Goal: Entertainment & Leisure: Browse casually

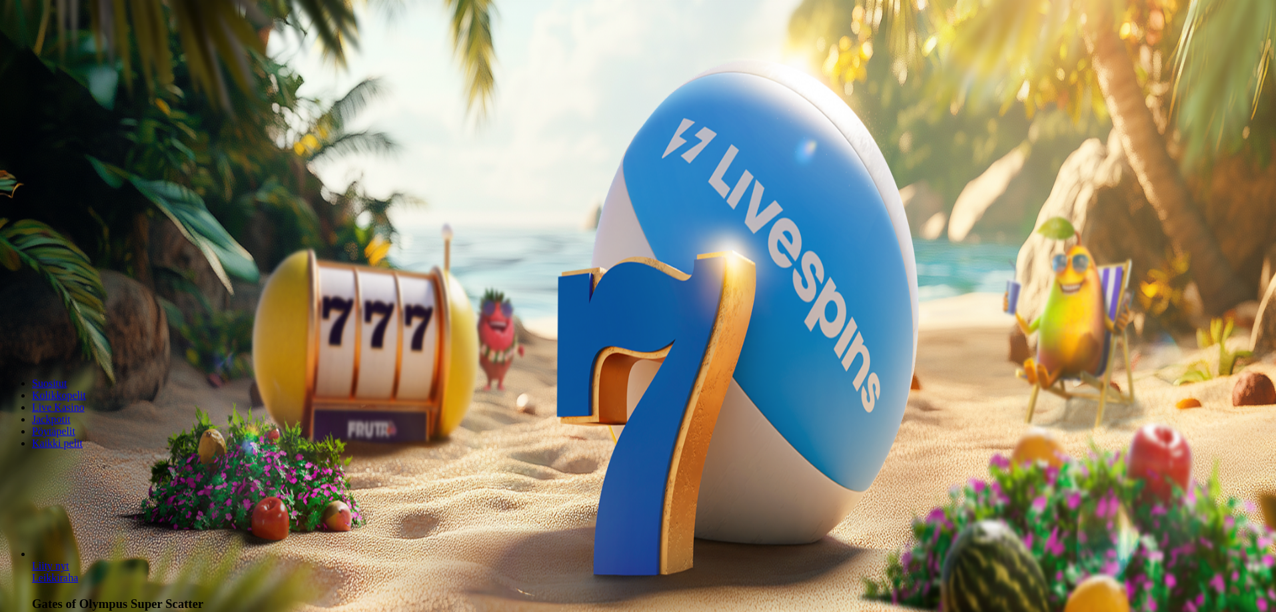
click at [99, 55] on button "Kirjaudu" at bounding box center [92, 48] width 43 height 14
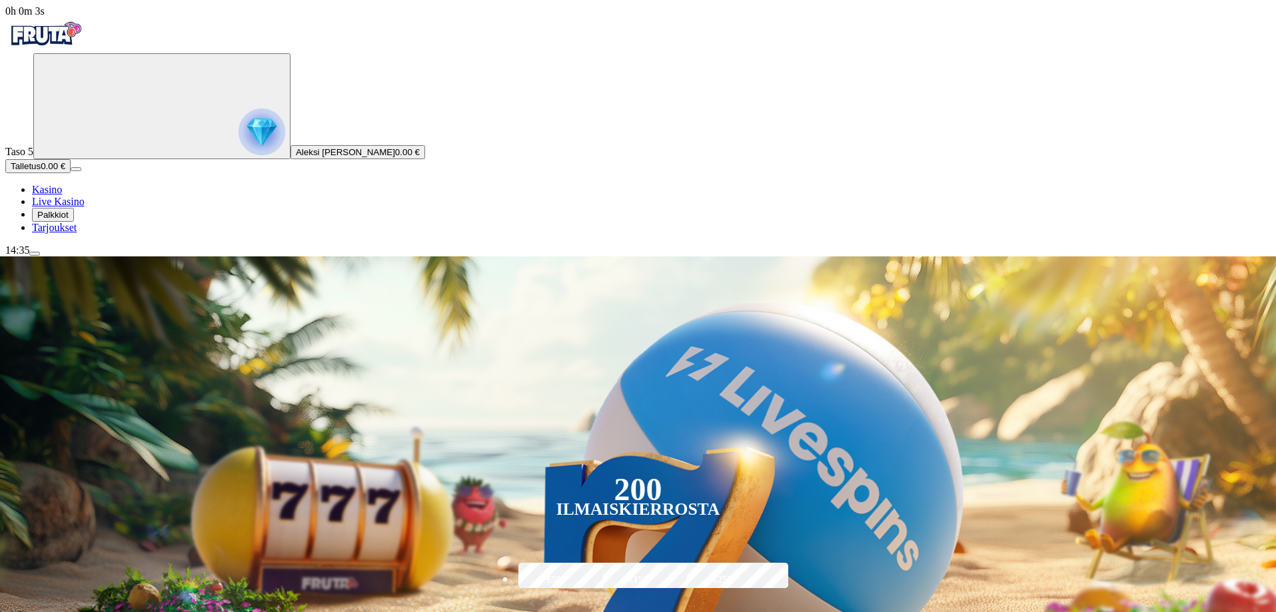
click at [71, 158] on circle "Primary" at bounding box center [139, 105] width 136 height 136
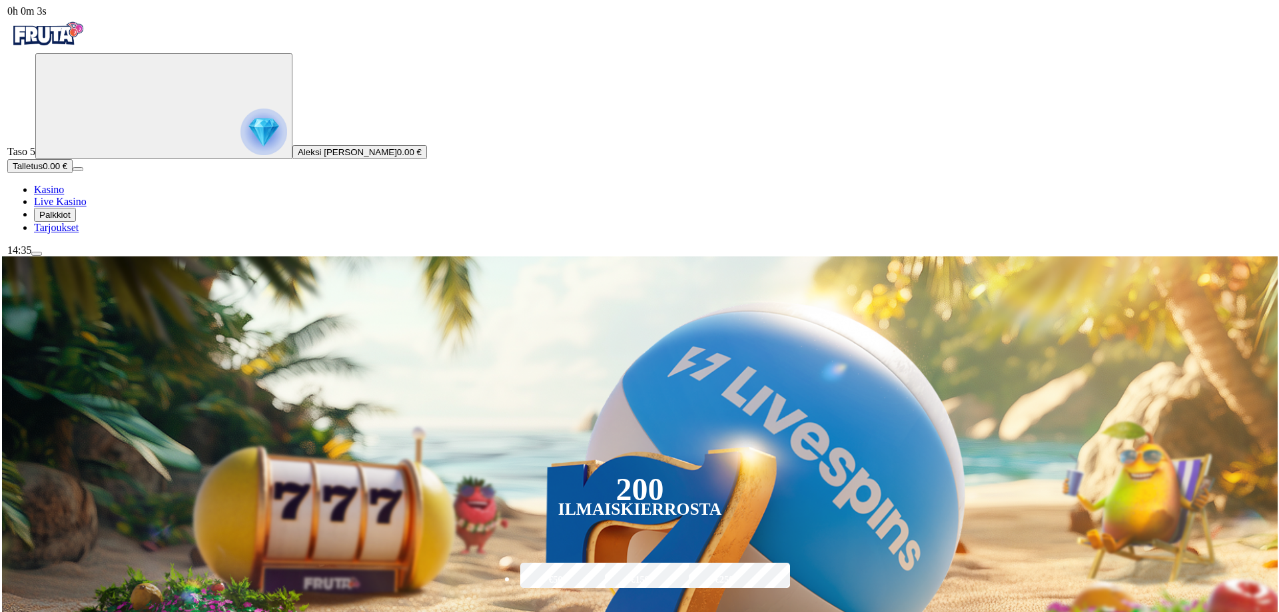
scroll to position [717, 0]
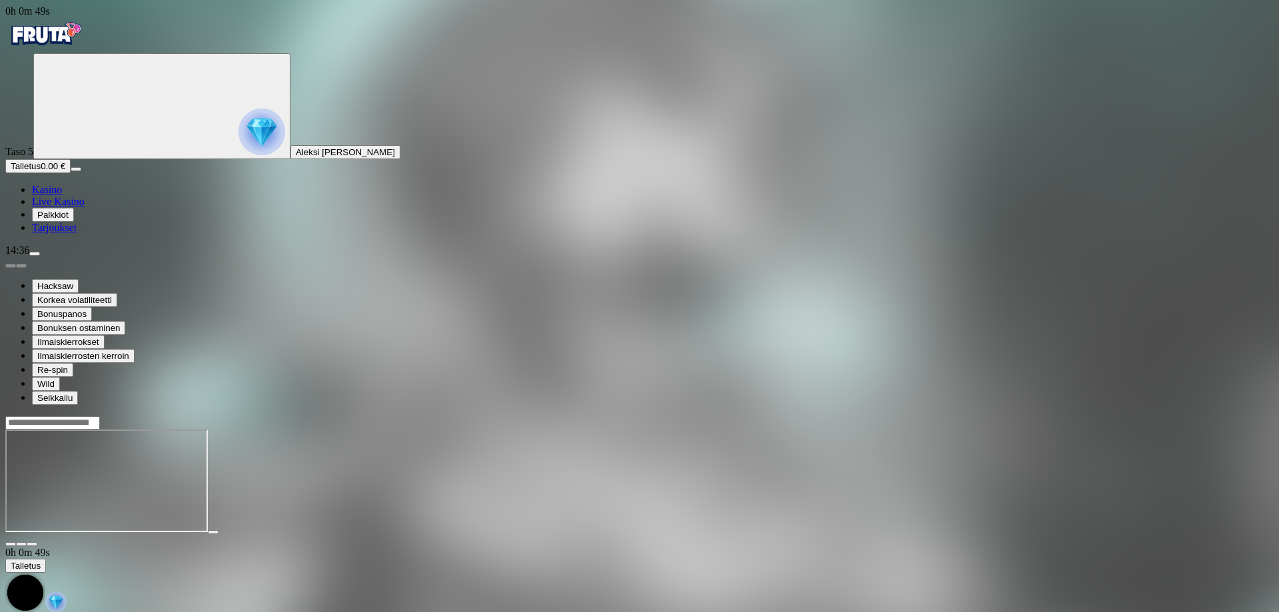
click at [1260, 478] on main "0h 0m 49s Talletus Kokonaissaldo 0.00 € Kotiutus 0.00 € Bonukset 0.00 € Talletu…" at bounding box center [639, 547] width 1269 height 262
drag, startPoint x: 848, startPoint y: 533, endPoint x: 824, endPoint y: 544, distance: 26.3
drag, startPoint x: 824, startPoint y: 544, endPoint x: 802, endPoint y: 540, distance: 22.4
click at [802, 535] on div at bounding box center [639, 482] width 1269 height 105
click at [1237, 523] on div at bounding box center [639, 481] width 1269 height 131
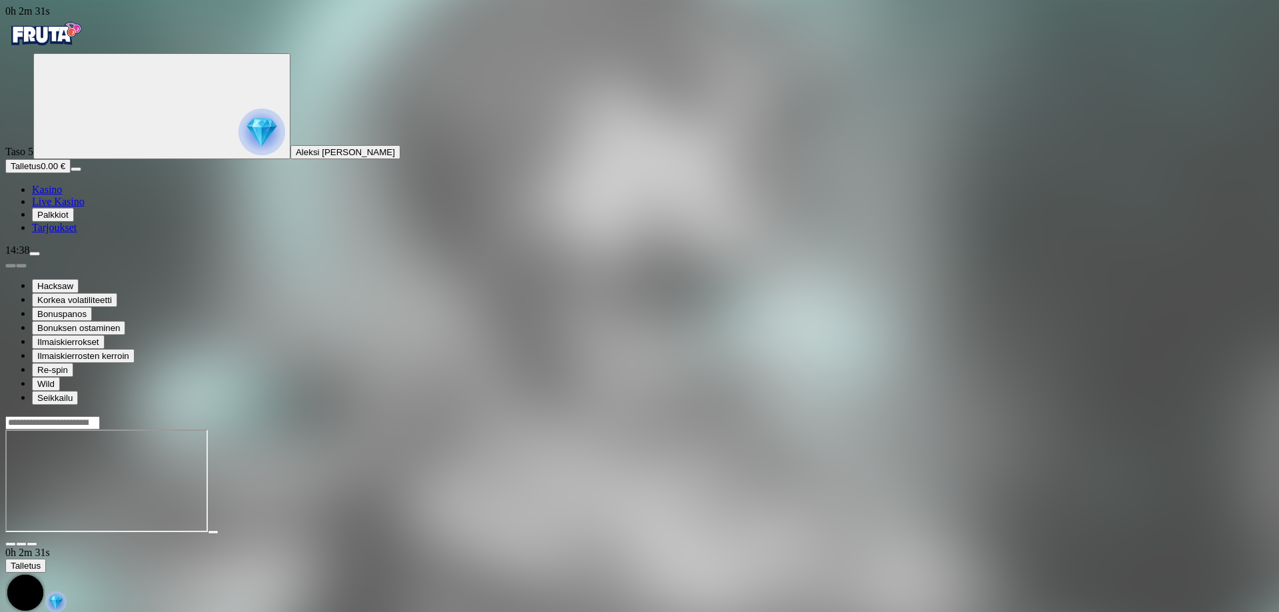
click at [85, 43] on img "Primary" at bounding box center [45, 33] width 80 height 33
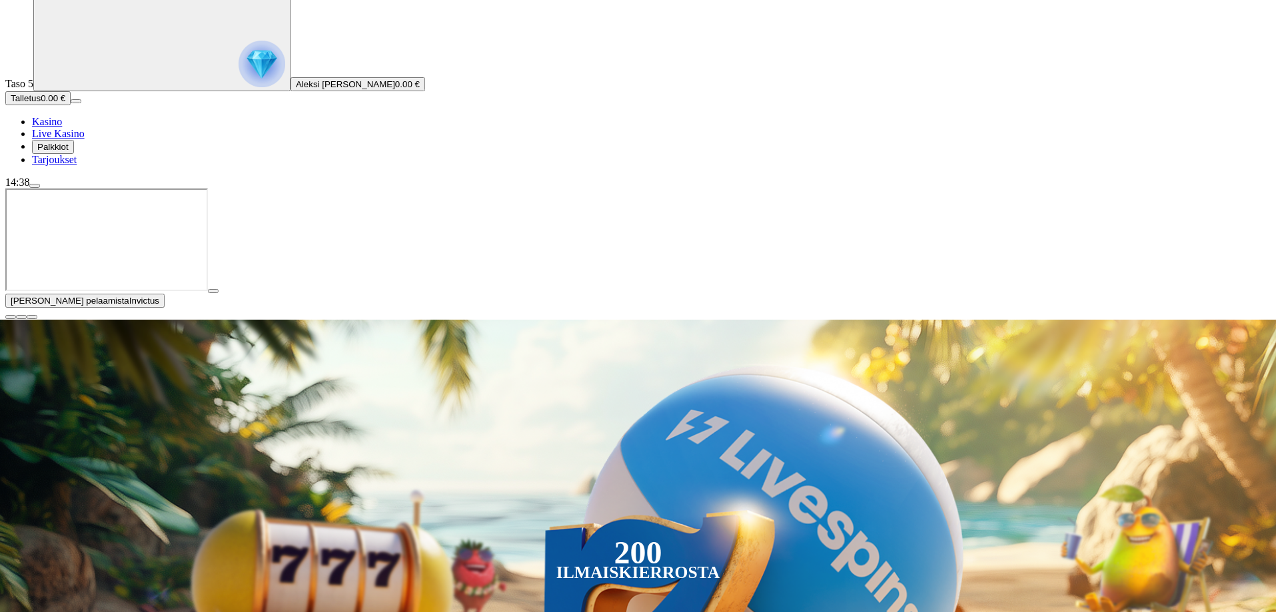
scroll to position [133, 0]
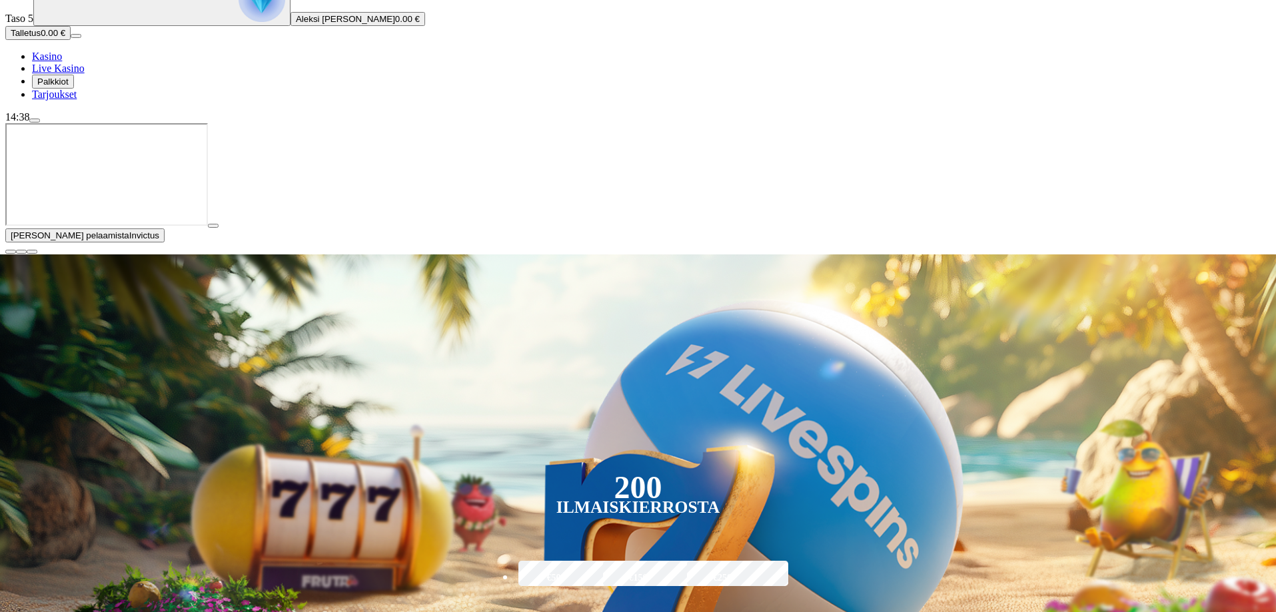
click at [11, 252] on span "close icon" at bounding box center [11, 252] width 0 height 0
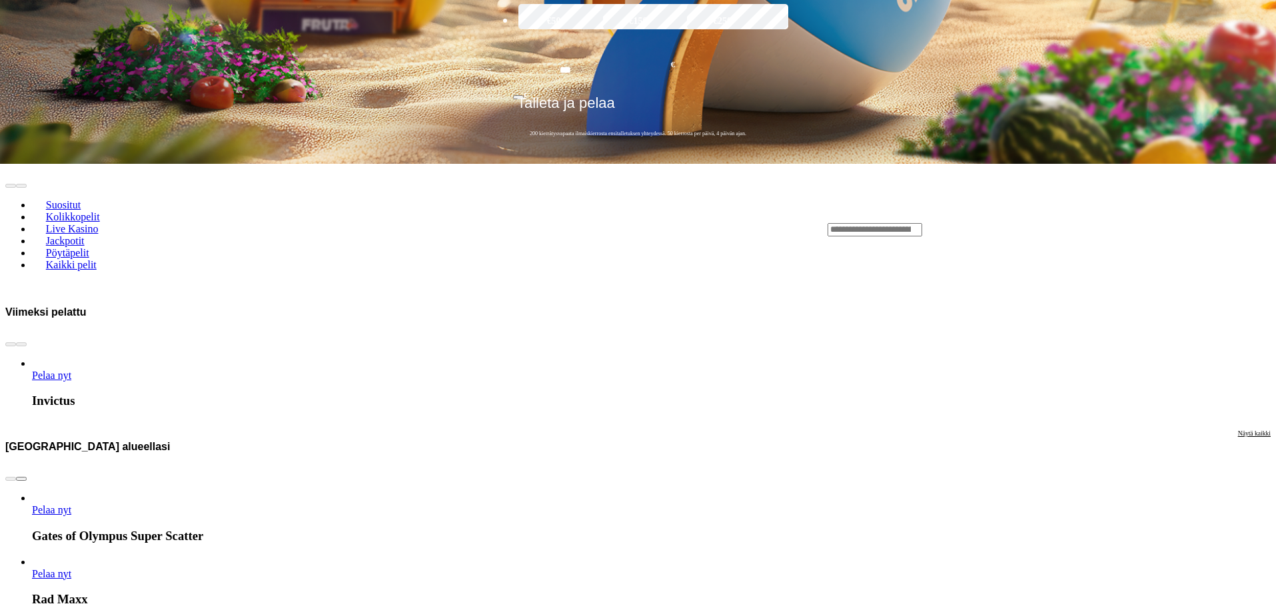
scroll to position [800, 0]
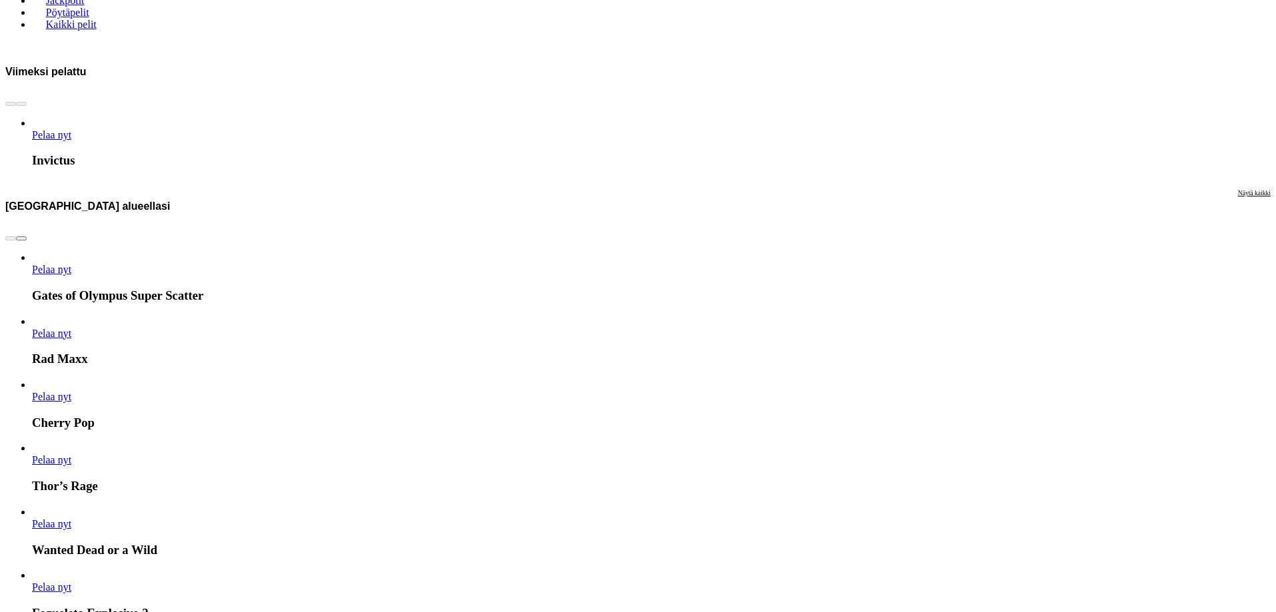
drag, startPoint x: 920, startPoint y: 484, endPoint x: 920, endPoint y: 476, distance: 8.0
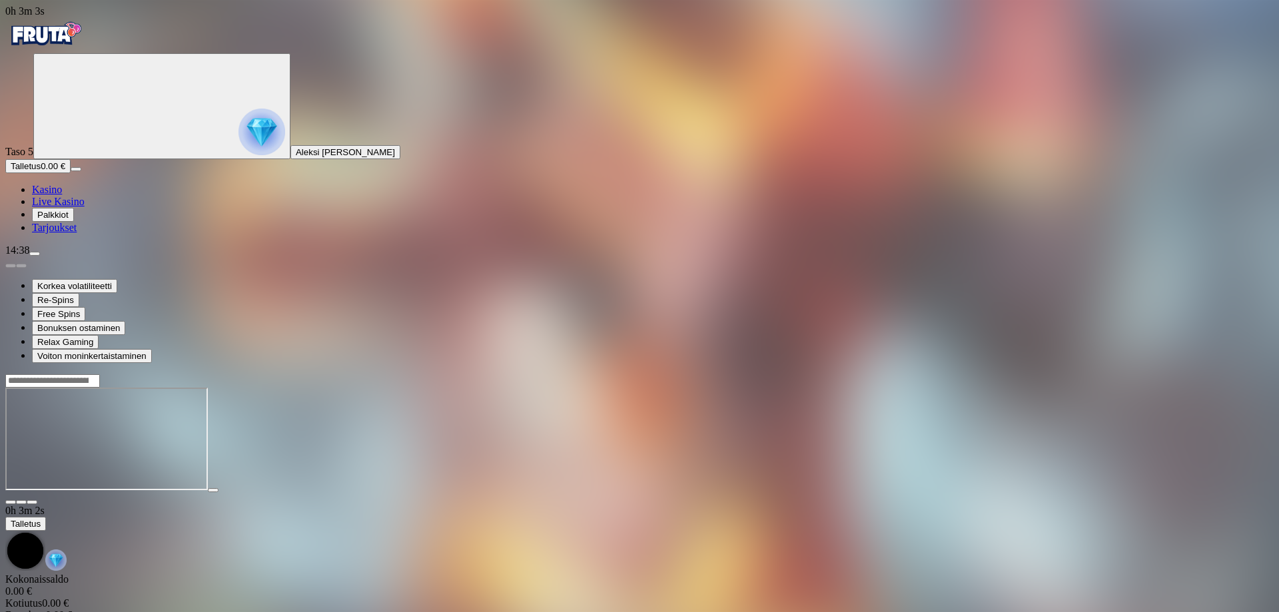
click at [11, 502] on span "close icon" at bounding box center [11, 502] width 0 height 0
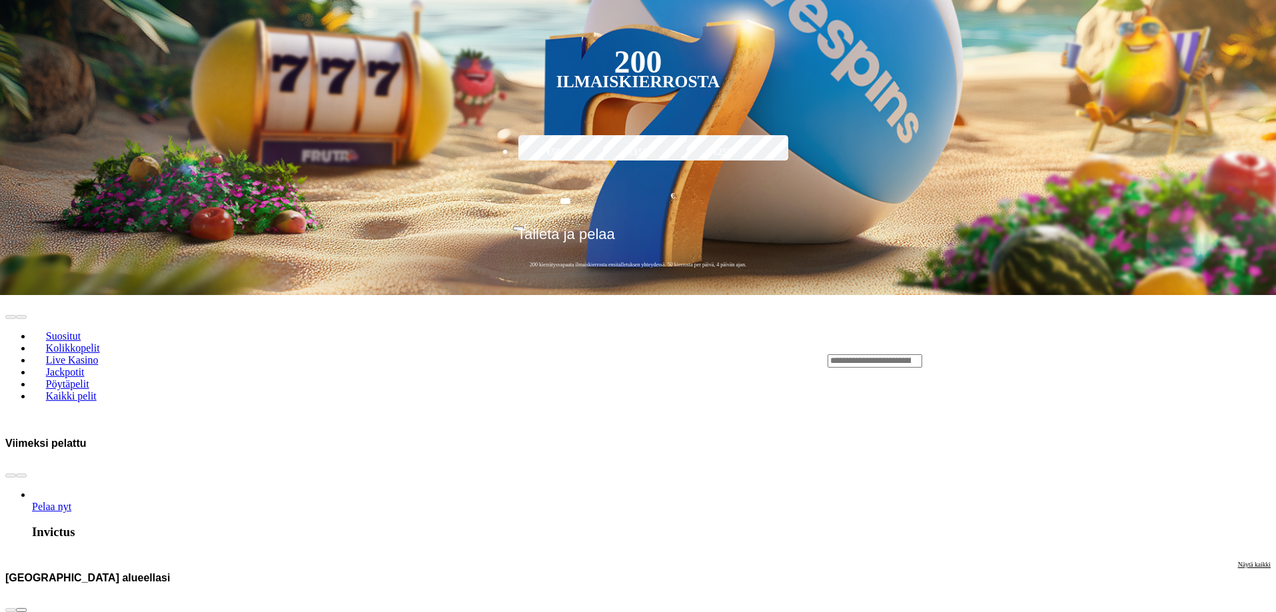
scroll to position [466, 0]
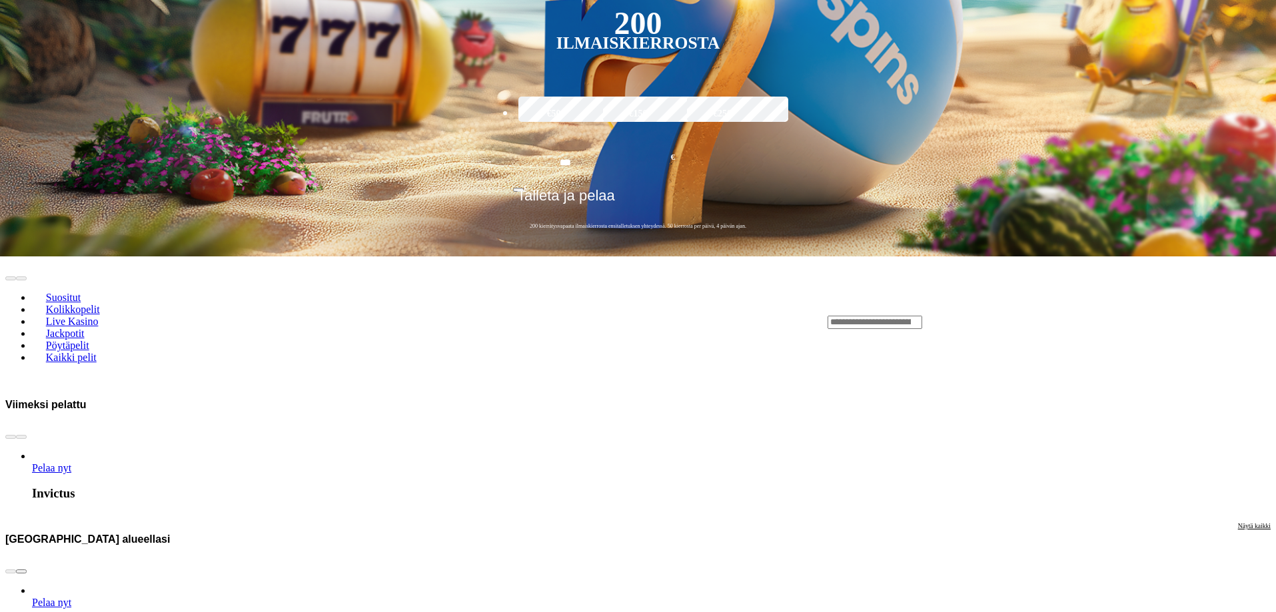
click at [1238, 522] on span "Näytä kaikki" at bounding box center [1254, 525] width 33 height 7
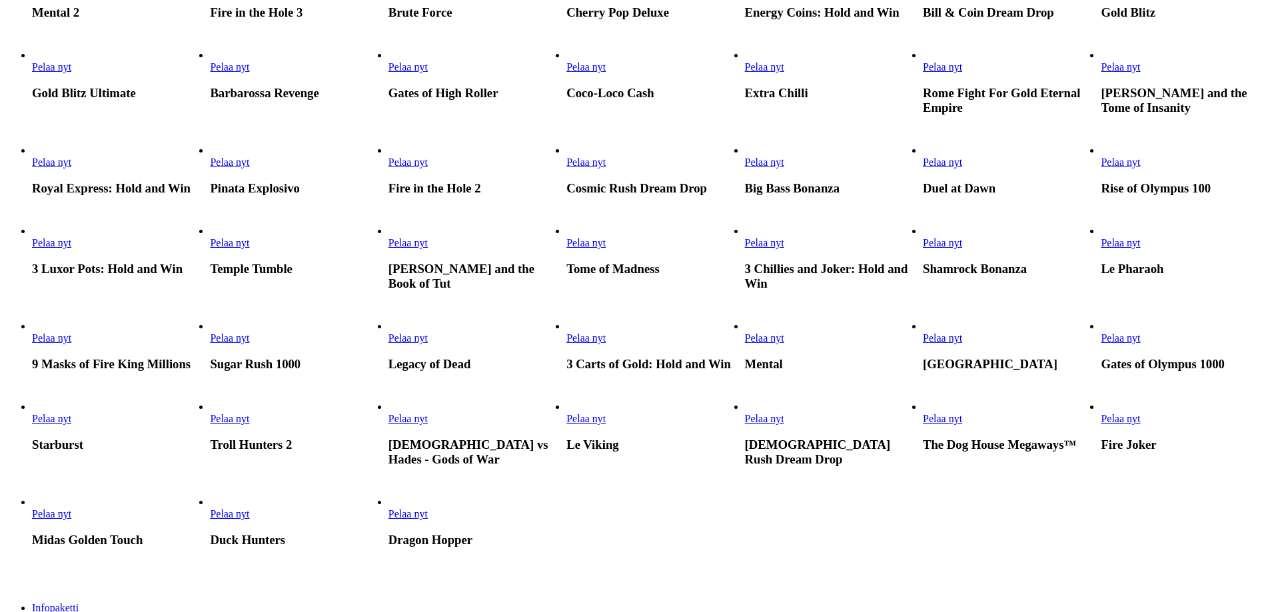
scroll to position [400, 0]
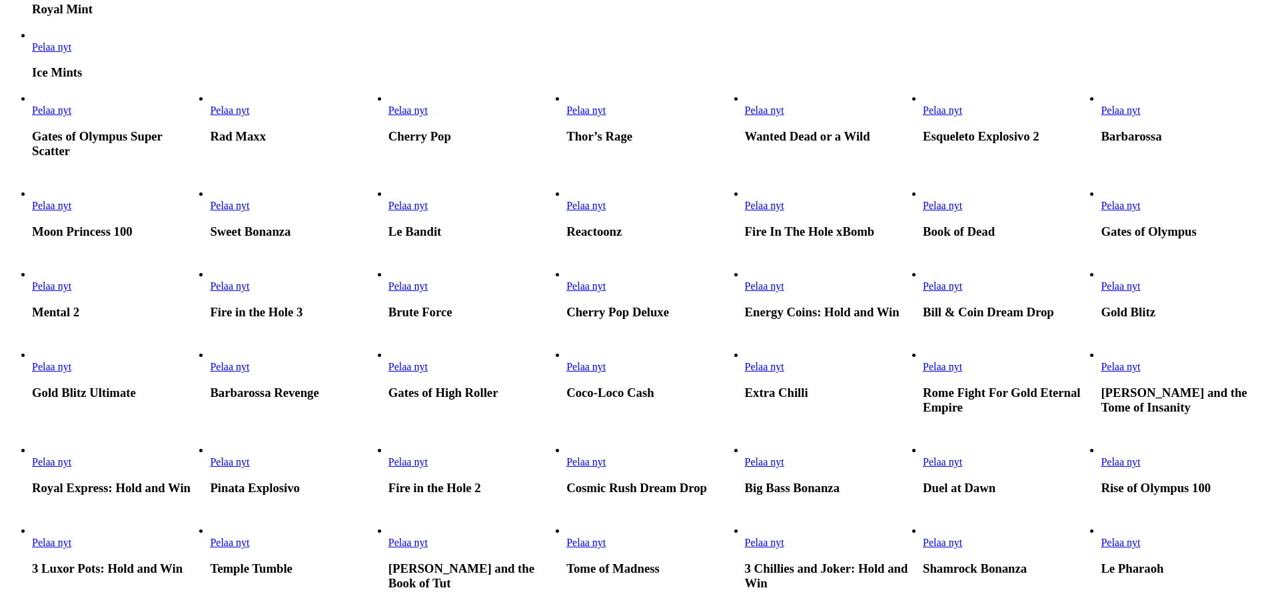
type input "****"
click at [71, 53] on span "Pelaa nyt" at bounding box center [51, 46] width 39 height 11
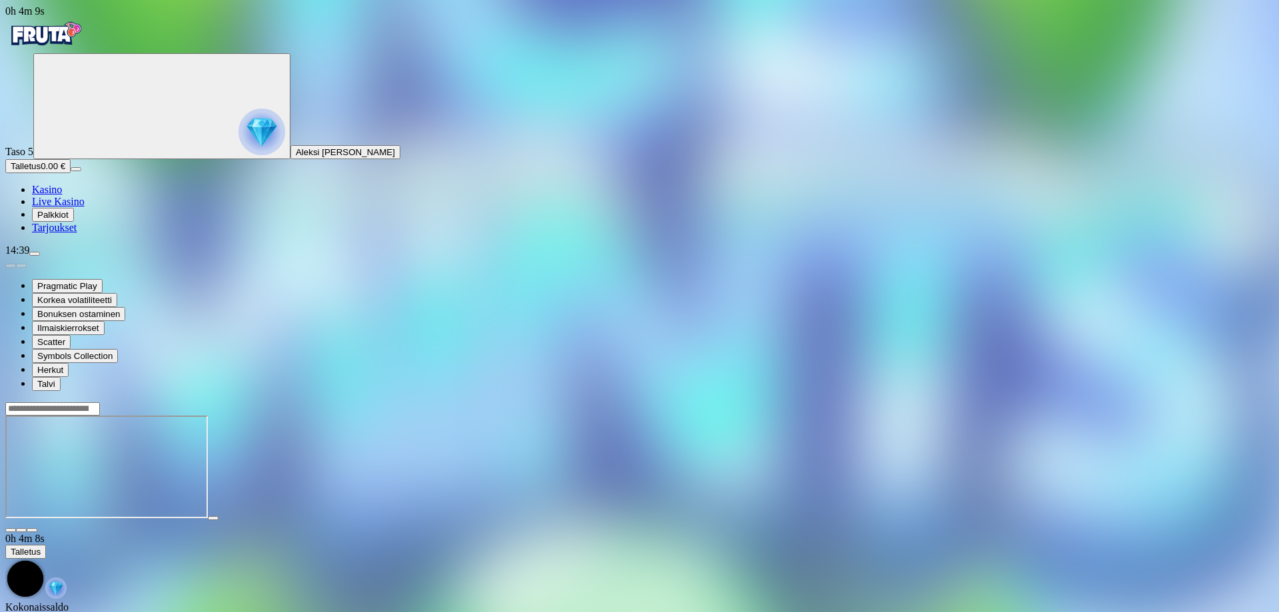
click at [11, 530] on span "close icon" at bounding box center [11, 530] width 0 height 0
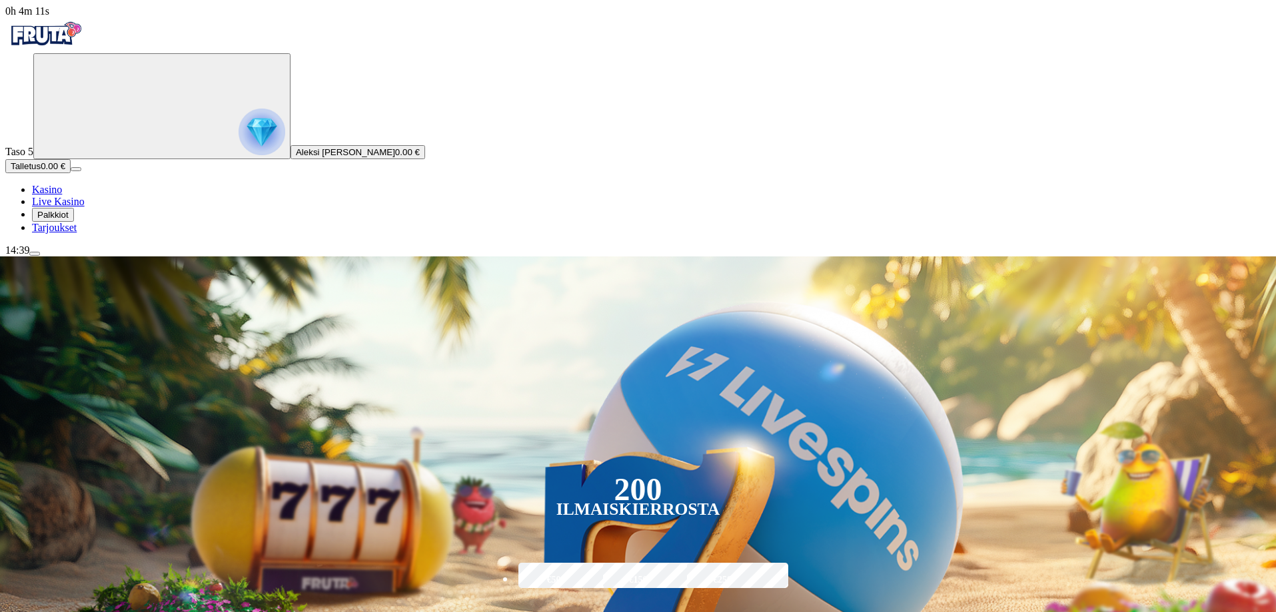
click at [35, 254] on span "menu icon" at bounding box center [35, 254] width 0 height 0
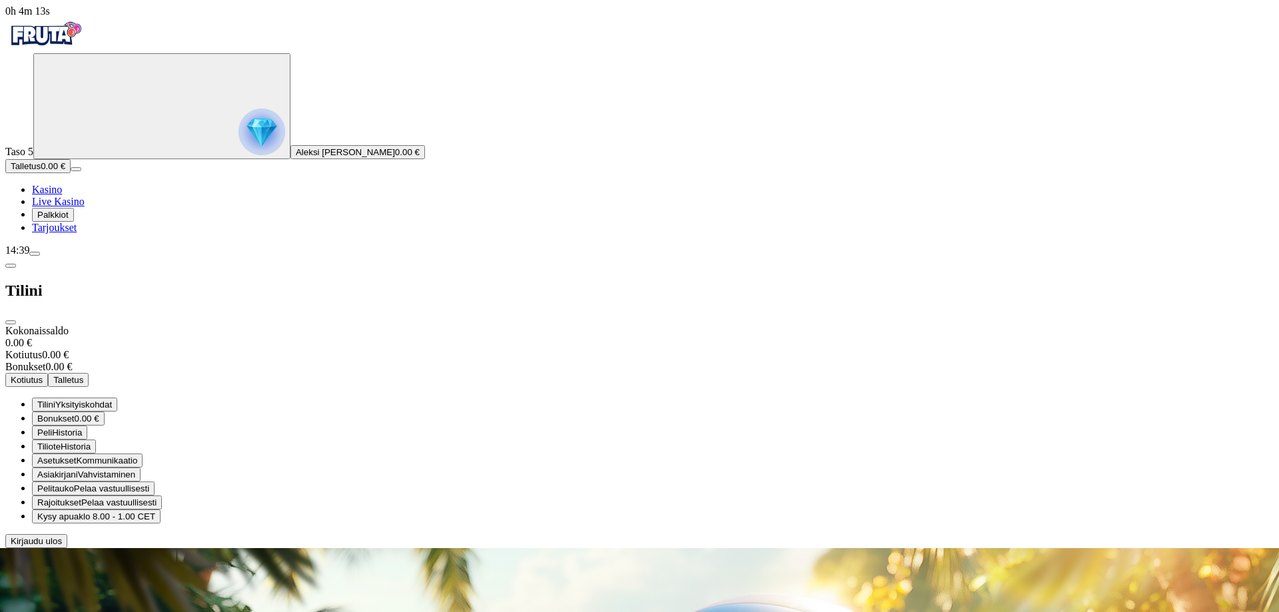
click at [62, 546] on span "Kirjaudu ulos" at bounding box center [36, 541] width 51 height 10
